Goal: Find specific page/section: Find specific page/section

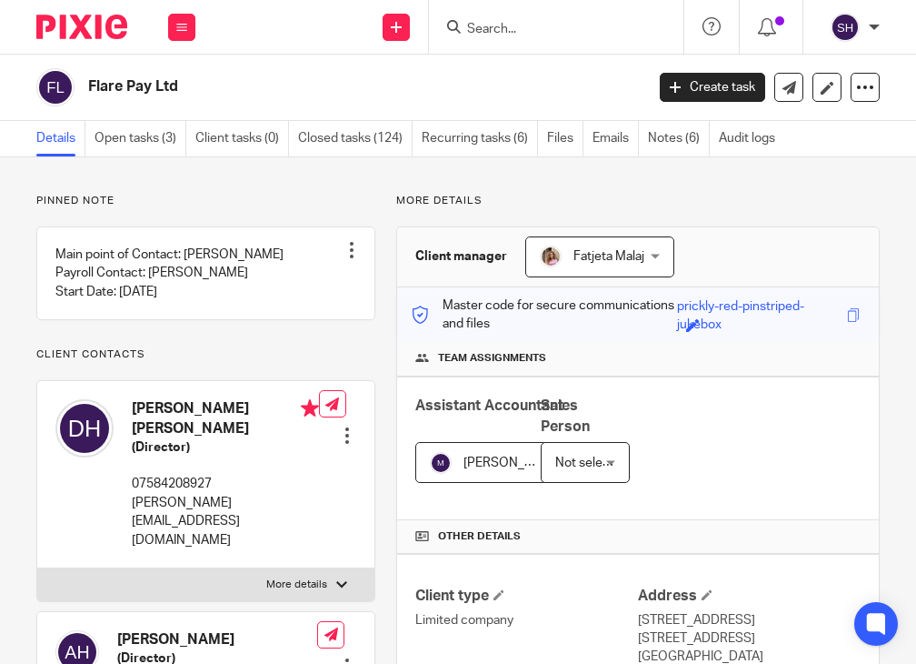
scroll to position [696, 0]
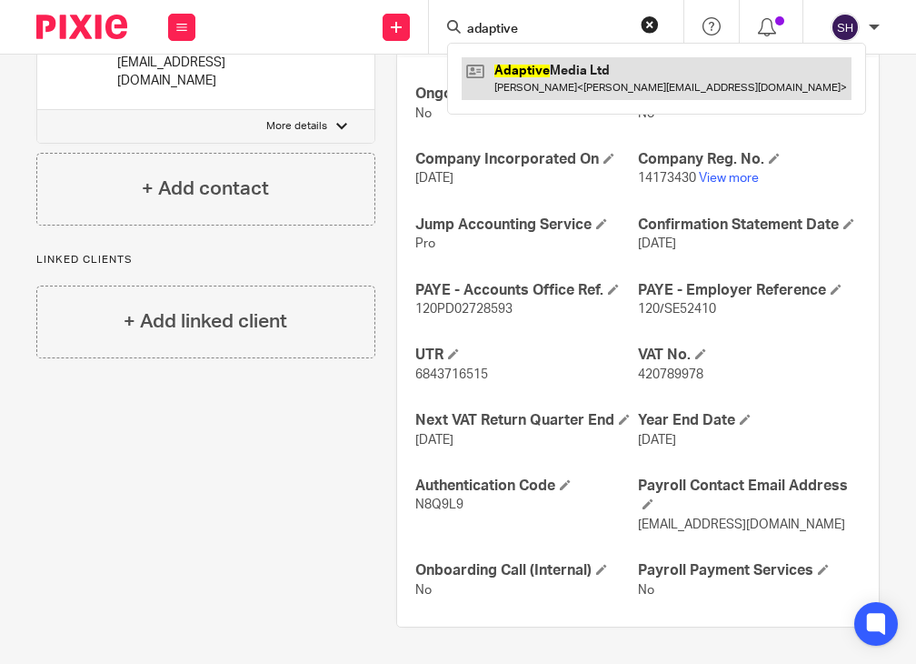
type input "adaptive"
click at [549, 77] on link at bounding box center [657, 78] width 390 height 42
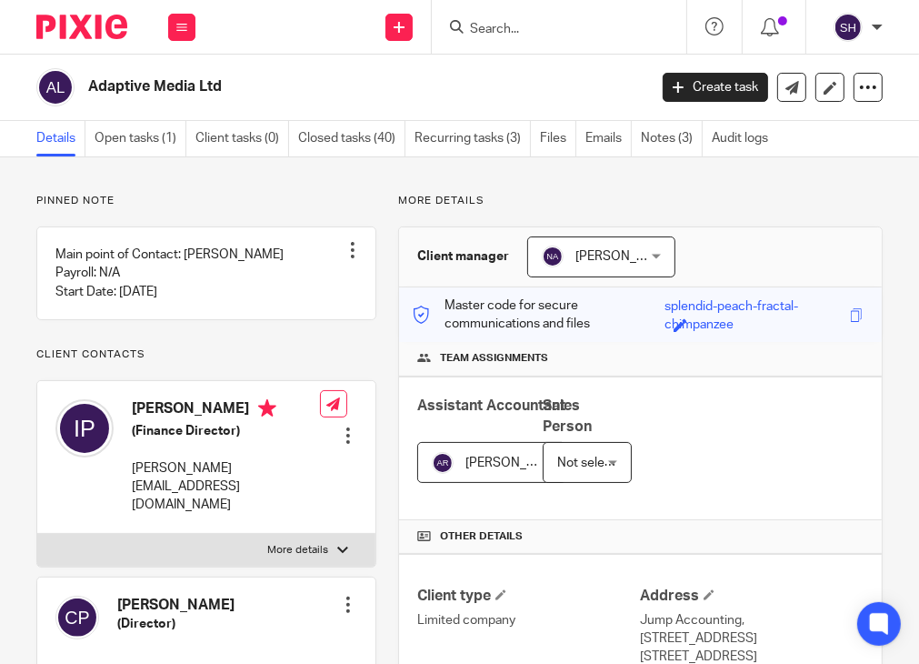
click at [475, 32] on input "Search" at bounding box center [550, 30] width 164 height 16
paste input "Oomph Holdings"
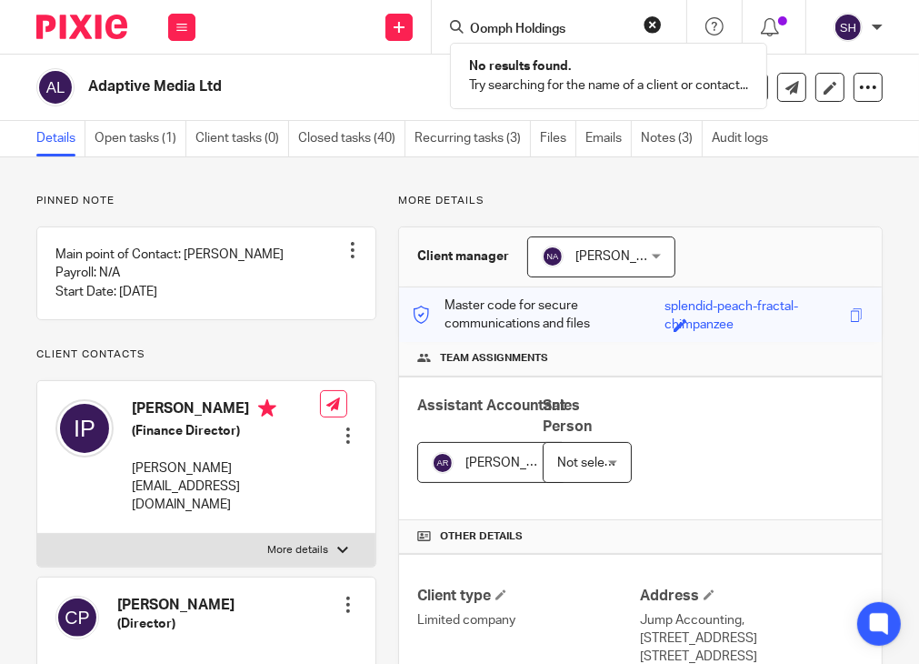
type input "Oomph Holdings"
